Goal: Check status: Check status

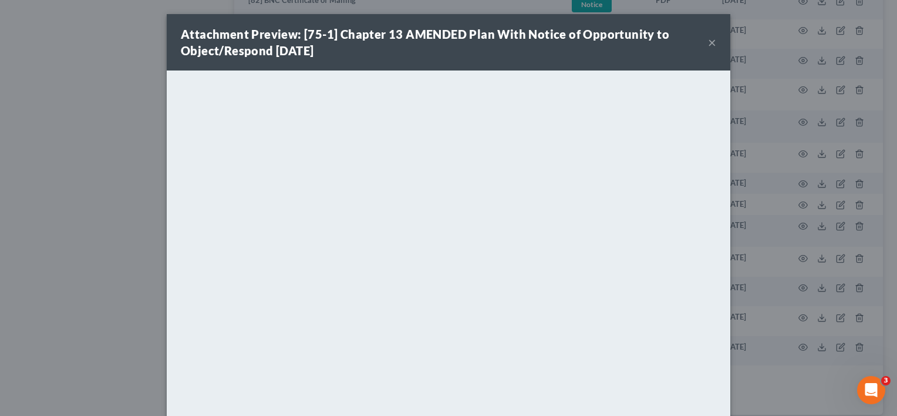
click at [708, 41] on button "×" at bounding box center [712, 42] width 8 height 14
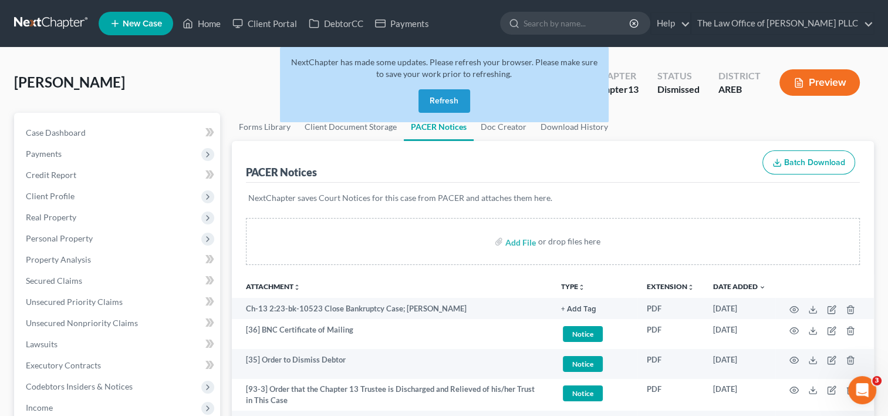
click at [436, 100] on button "Refresh" at bounding box center [445, 100] width 52 height 23
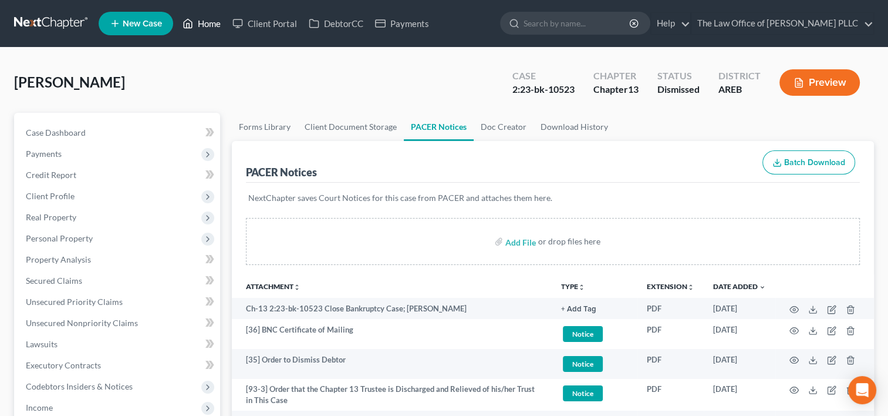
click at [205, 22] on link "Home" at bounding box center [202, 23] width 50 height 21
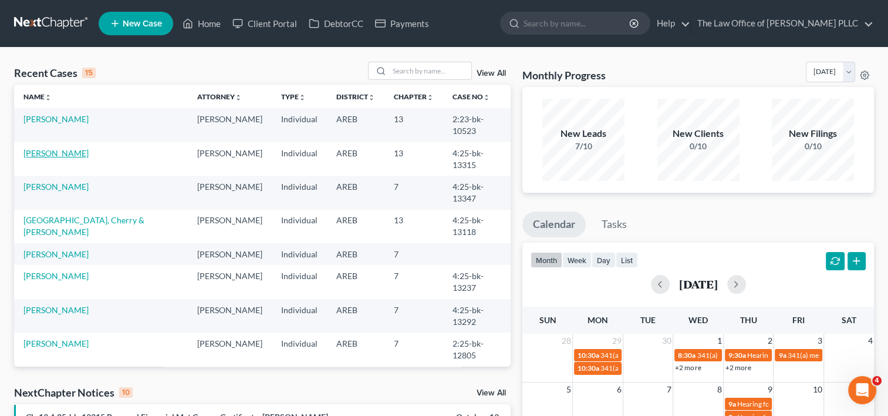
click at [55, 148] on link "[PERSON_NAME]" at bounding box center [55, 153] width 65 height 10
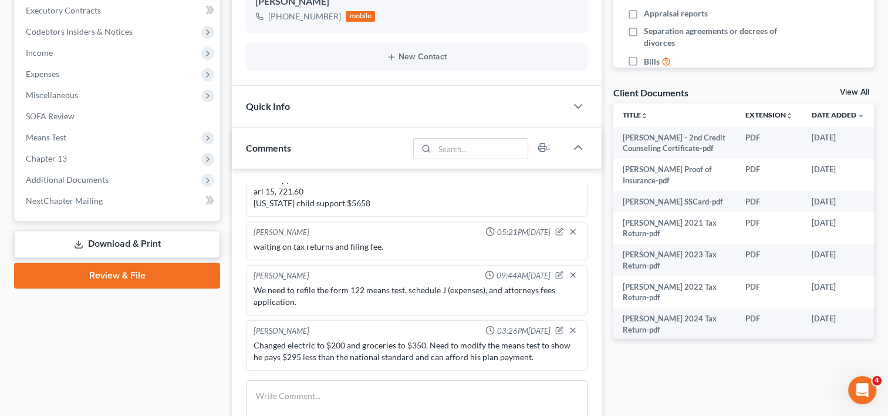
scroll to position [358, 0]
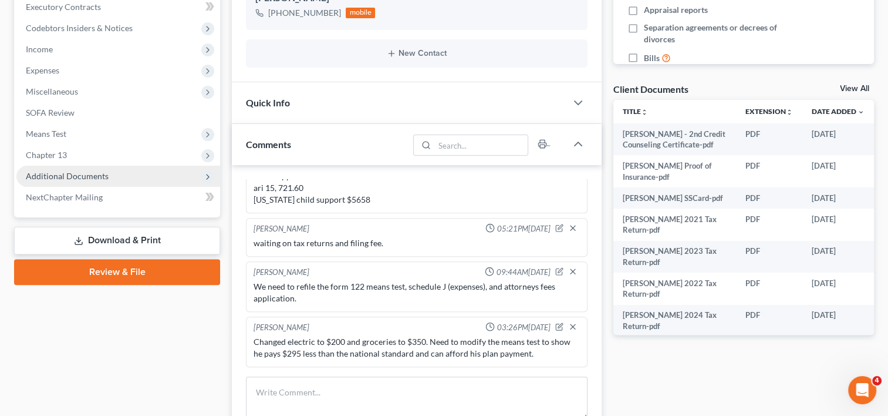
click at [140, 174] on span "Additional Documents" at bounding box center [118, 176] width 204 height 21
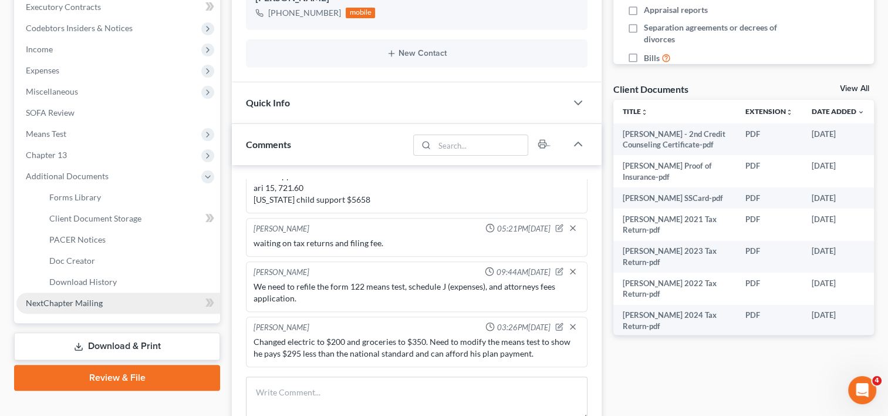
click at [123, 303] on link "NextChapter Mailing" at bounding box center [118, 302] width 204 height 21
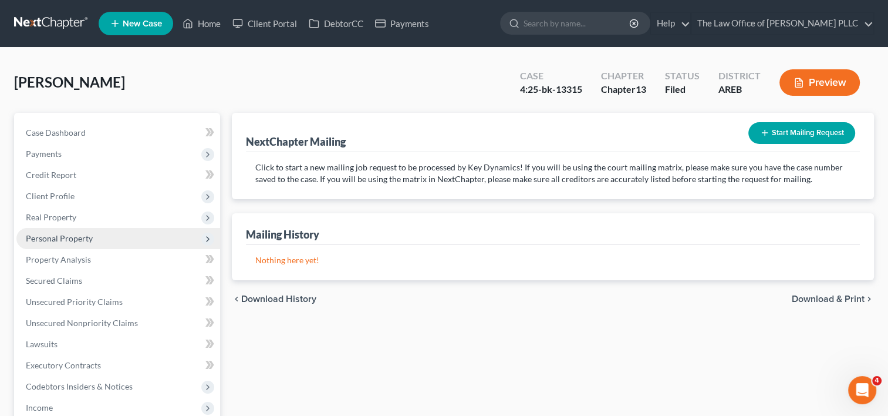
scroll to position [241, 0]
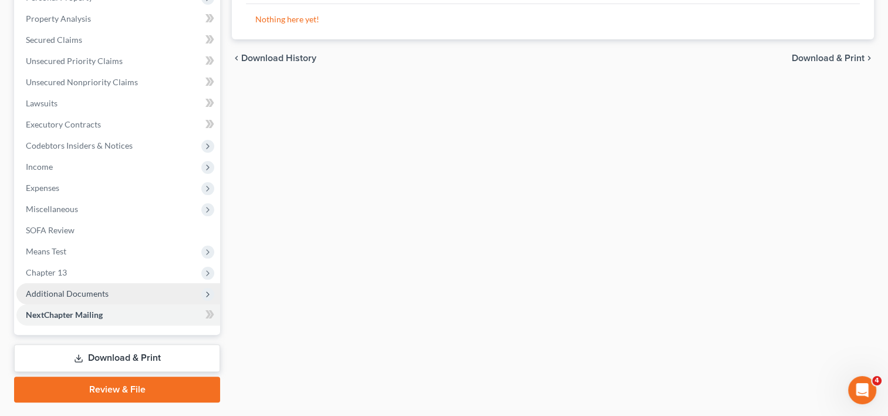
click at [109, 285] on span "Additional Documents" at bounding box center [118, 293] width 204 height 21
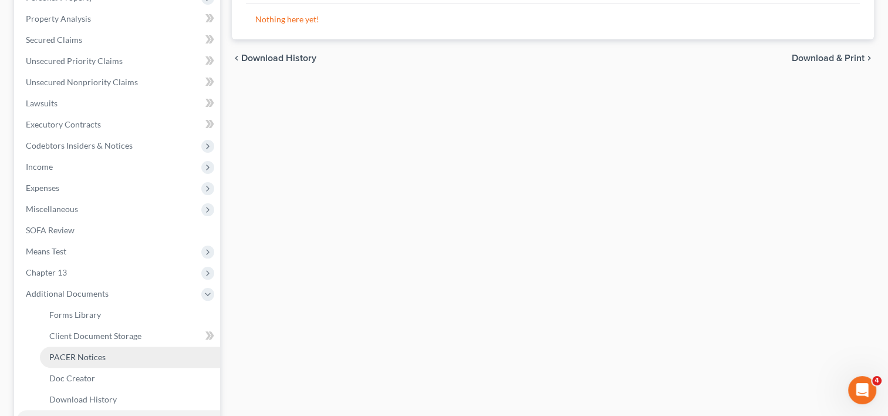
click at [135, 352] on link "PACER Notices" at bounding box center [130, 356] width 180 height 21
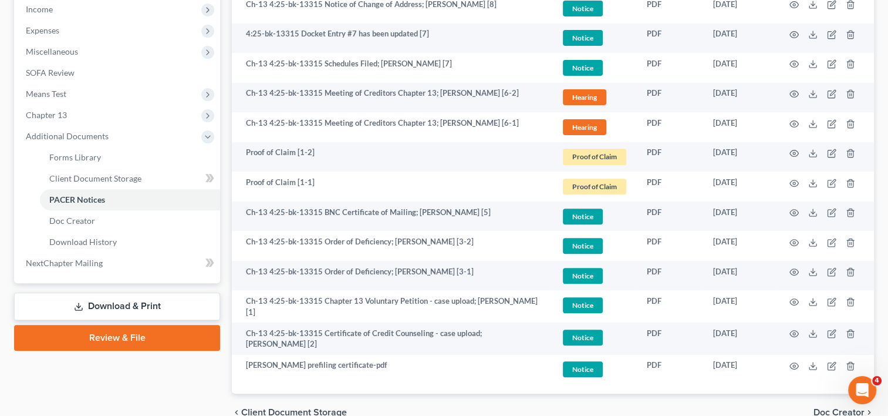
scroll to position [450, 0]
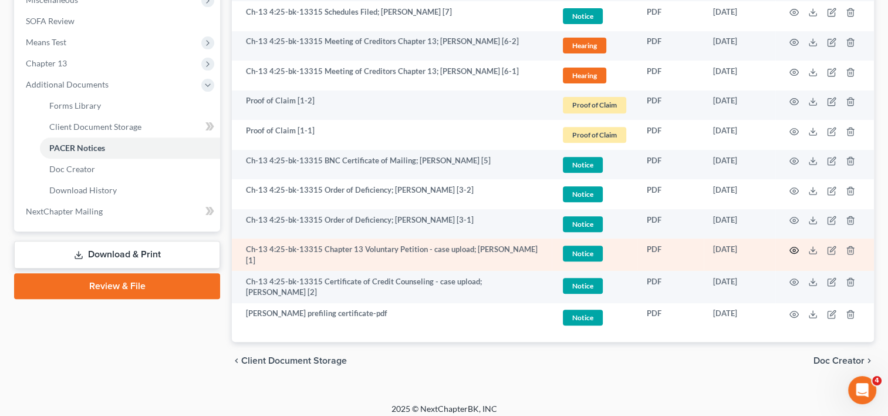
click at [792, 247] on icon "button" at bounding box center [794, 250] width 9 height 6
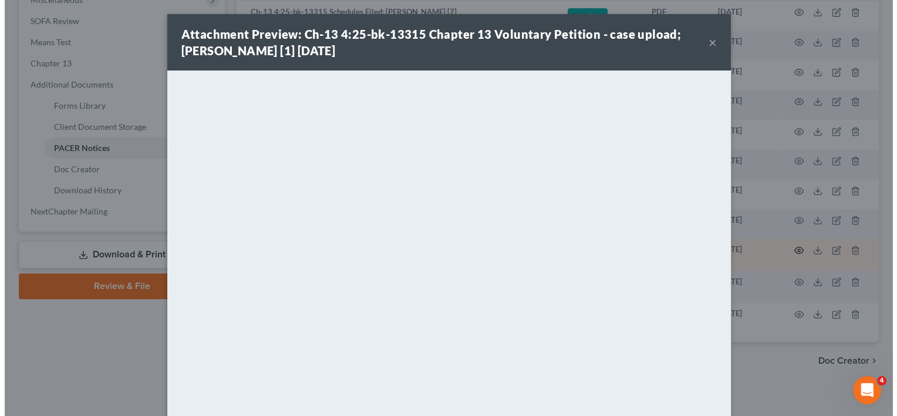
scroll to position [447, 0]
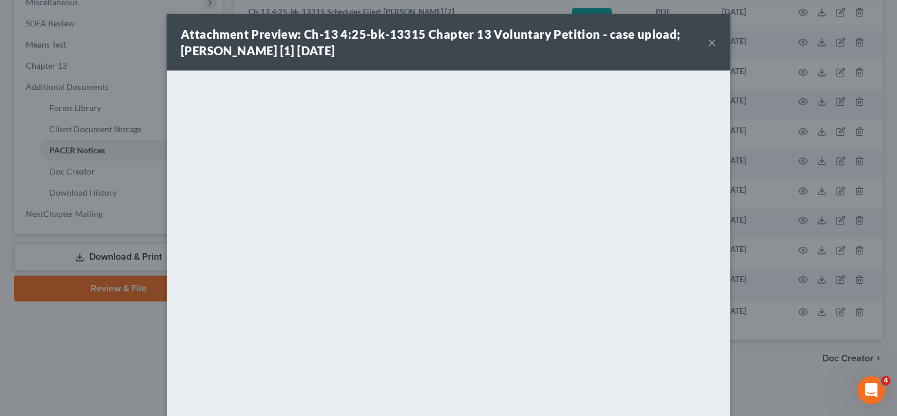
click at [708, 43] on button "×" at bounding box center [712, 42] width 8 height 14
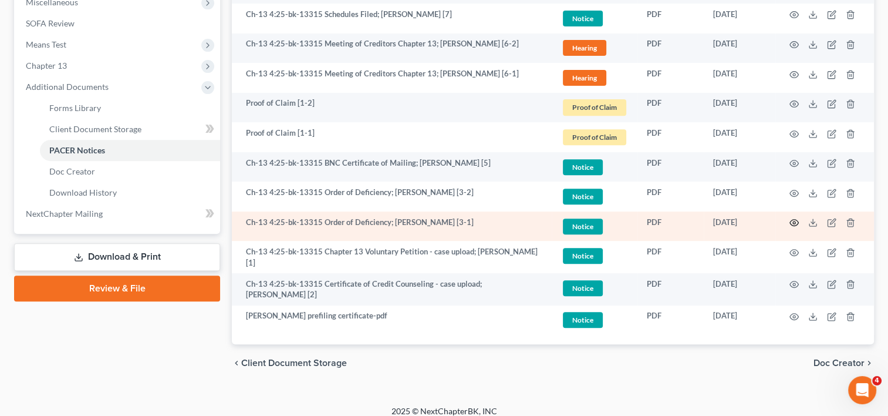
click at [791, 218] on icon "button" at bounding box center [793, 222] width 9 height 9
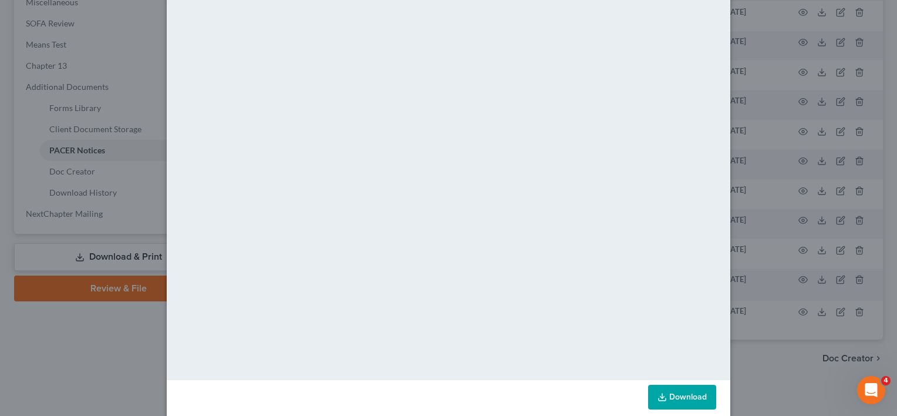
scroll to position [0, 0]
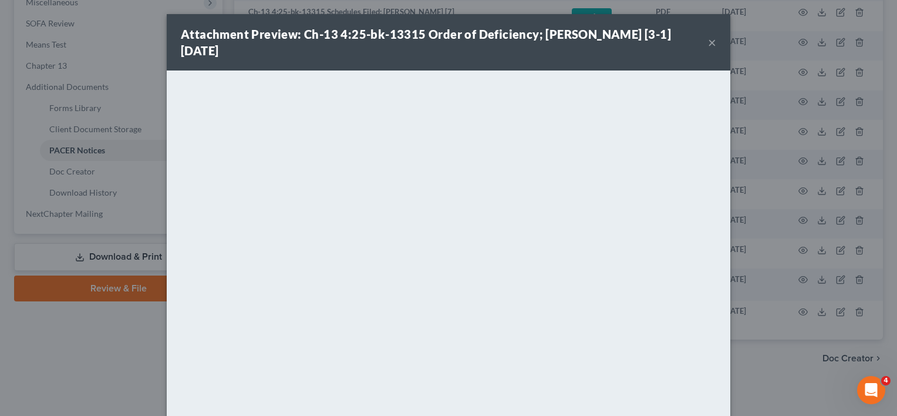
click at [710, 35] on button "×" at bounding box center [712, 42] width 8 height 14
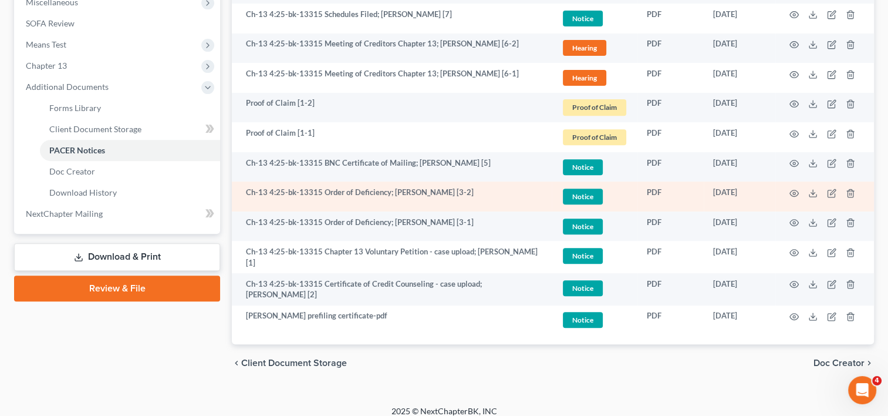
click at [796, 182] on td at bounding box center [824, 196] width 99 height 30
click at [796, 190] on icon "button" at bounding box center [794, 193] width 9 height 6
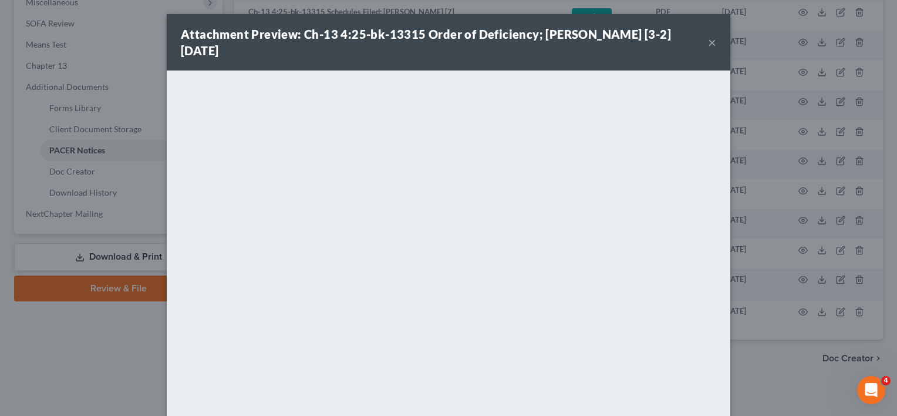
click at [708, 35] on button "×" at bounding box center [712, 42] width 8 height 14
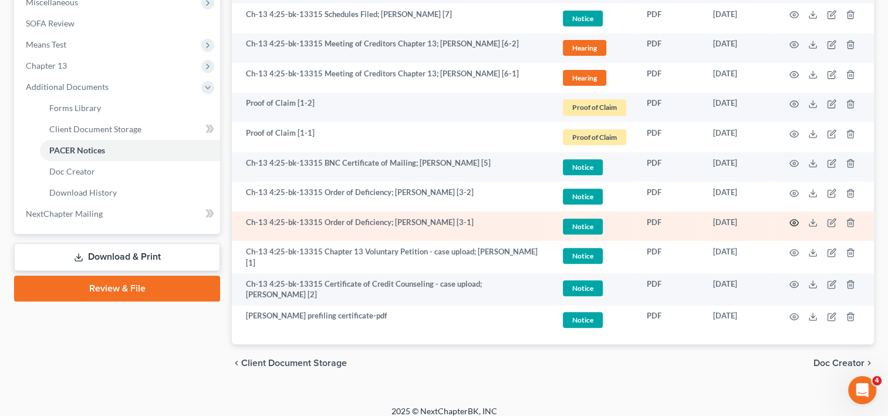
click at [795, 221] on icon "button" at bounding box center [793, 222] width 9 height 9
